Goal: Task Accomplishment & Management: Manage account settings

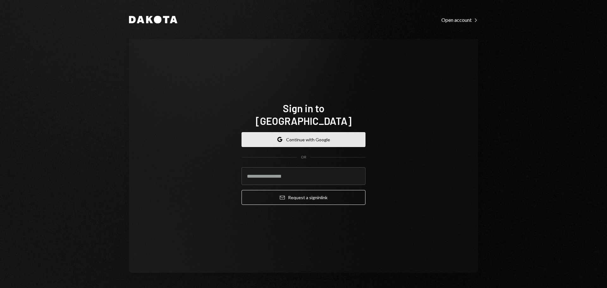
click at [287, 132] on button "Google Continue with Google" at bounding box center [303, 139] width 124 height 15
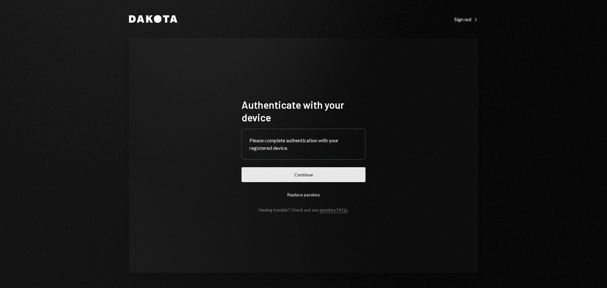
click at [291, 175] on button "Continue" at bounding box center [303, 174] width 124 height 15
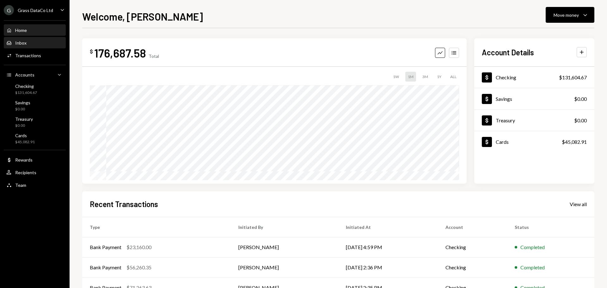
click at [25, 44] on div "Inbox" at bounding box center [20, 42] width 11 height 5
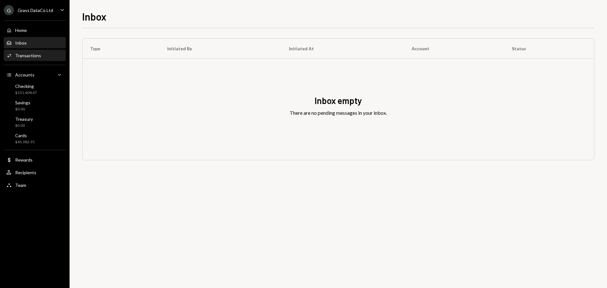
click at [29, 54] on div "Transactions" at bounding box center [28, 55] width 26 height 5
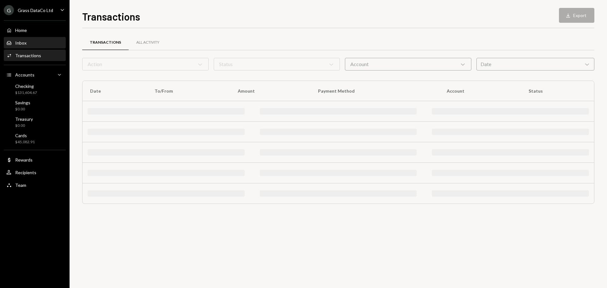
click at [24, 43] on div "Inbox" at bounding box center [20, 42] width 11 height 5
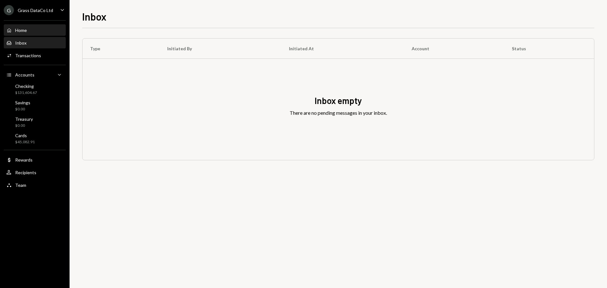
click at [29, 32] on div "Home Home" at bounding box center [34, 30] width 57 height 6
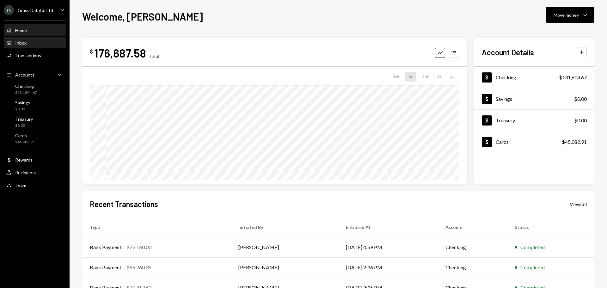
click at [27, 43] on div "Inbox Inbox" at bounding box center [34, 43] width 57 height 6
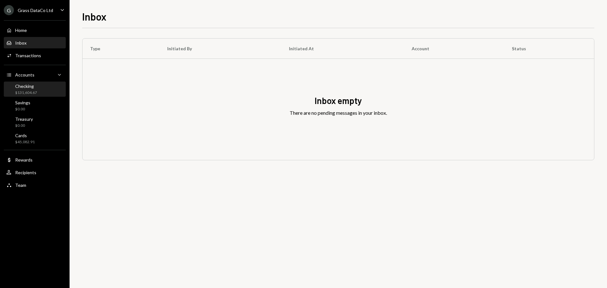
click at [38, 87] on div "Checking $131,604.67" at bounding box center [34, 89] width 57 height 12
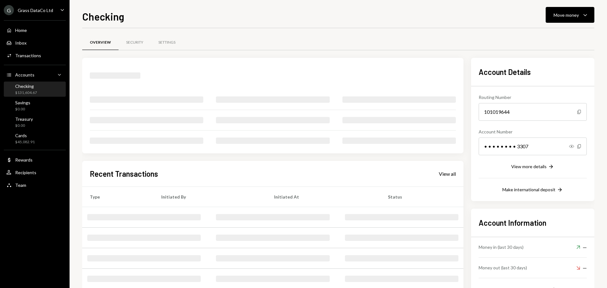
drag, startPoint x: 40, startPoint y: 8, endPoint x: 42, endPoint y: 12, distance: 4.4
click at [40, 8] on div "Grass DataCo Ltd" at bounding box center [35, 10] width 35 height 5
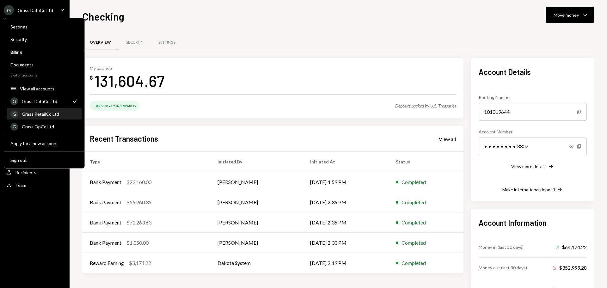
click at [55, 112] on div "Grass RetailCo Ltd" at bounding box center [50, 113] width 56 height 5
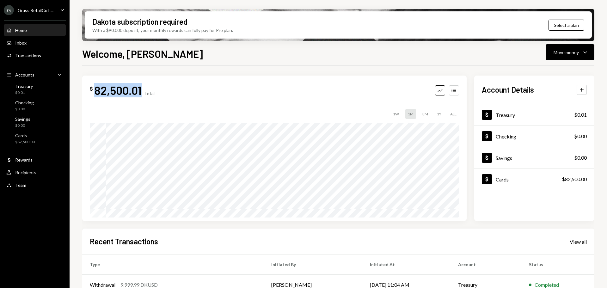
drag, startPoint x: 95, startPoint y: 87, endPoint x: 142, endPoint y: 89, distance: 47.2
click at [141, 90] on div "82,500.01" at bounding box center [117, 90] width 47 height 14
drag, startPoint x: 167, startPoint y: 94, endPoint x: 93, endPoint y: 90, distance: 74.4
click at [90, 91] on div "$ 82,500.01 Total Graph Accounts" at bounding box center [274, 90] width 369 height 14
click at [178, 86] on div "$ 82,500.01 Total Graph Accounts" at bounding box center [274, 90] width 369 height 14
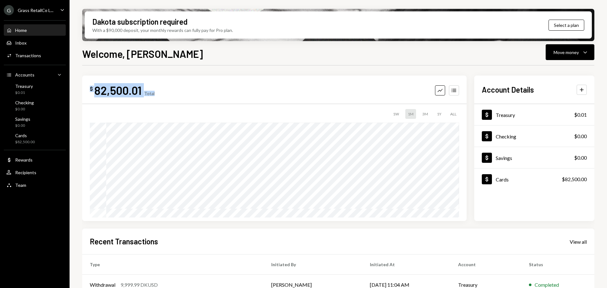
click at [163, 97] on div "$ 82,500.01 Total Graph Accounts" at bounding box center [274, 90] width 369 height 14
drag, startPoint x: 88, startPoint y: 90, endPoint x: 160, endPoint y: 95, distance: 71.3
click at [160, 95] on div "$ 82,500.01 Total Graph Accounts 1W 1M 3M 1Y ALL" at bounding box center [274, 148] width 384 height 145
click at [40, 11] on div "Grass RetailCo L..." at bounding box center [36, 10] width 36 height 5
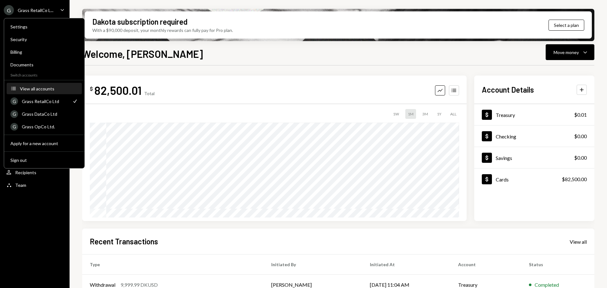
click at [46, 87] on div "View all accounts" at bounding box center [49, 88] width 58 height 5
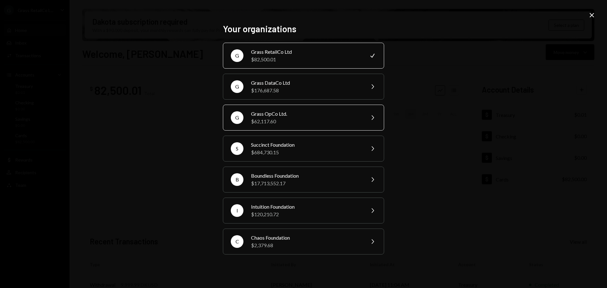
click at [307, 121] on div "$62,117.60" at bounding box center [306, 122] width 110 height 8
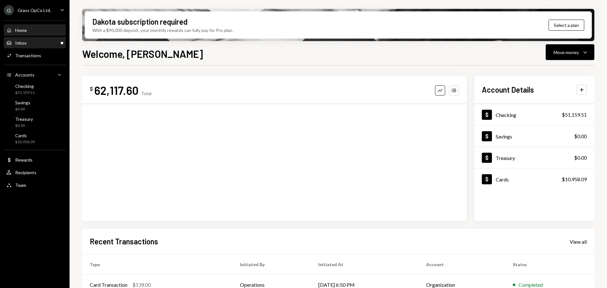
click at [56, 40] on div "Inbox Inbox" at bounding box center [34, 43] width 57 height 11
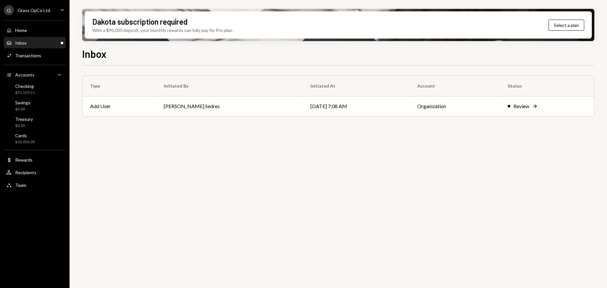
click at [139, 106] on td "Add User" at bounding box center [119, 106] width 74 height 20
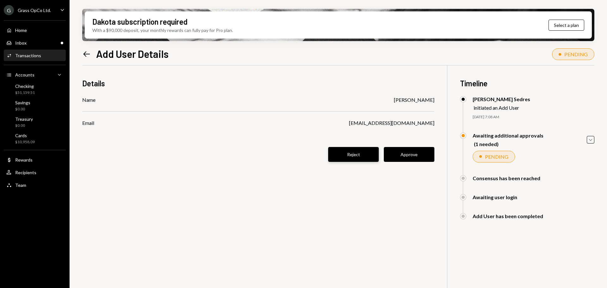
click at [348, 155] on button "Reject" at bounding box center [353, 154] width 51 height 15
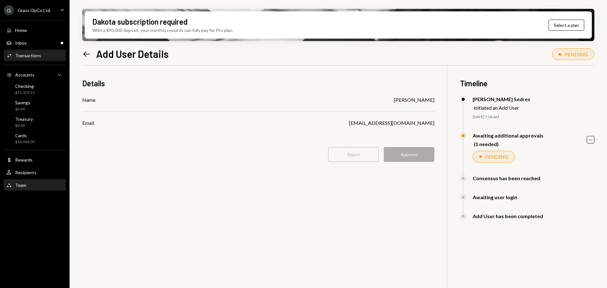
click at [20, 181] on div "Team Team" at bounding box center [34, 185] width 57 height 11
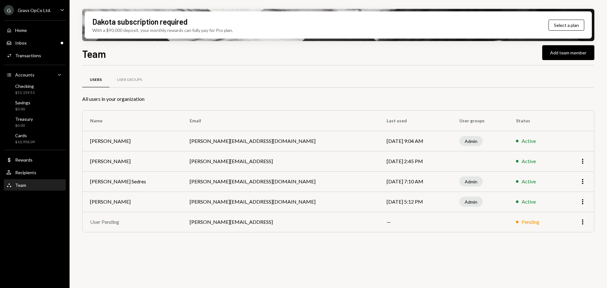
drag, startPoint x: 314, startPoint y: 47, endPoint x: 321, endPoint y: 57, distance: 11.8
click at [314, 47] on div "Team Add team member" at bounding box center [338, 53] width 512 height 14
